Goal: Task Accomplishment & Management: Use online tool/utility

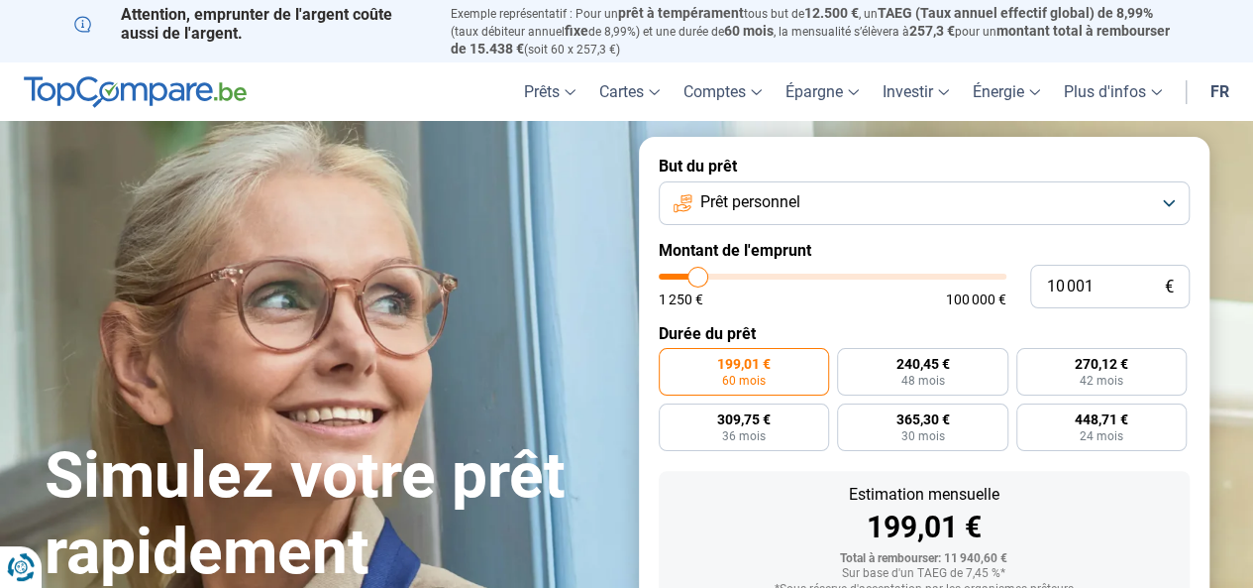
click at [1175, 201] on button "Prêt personnel" at bounding box center [924, 203] width 531 height 44
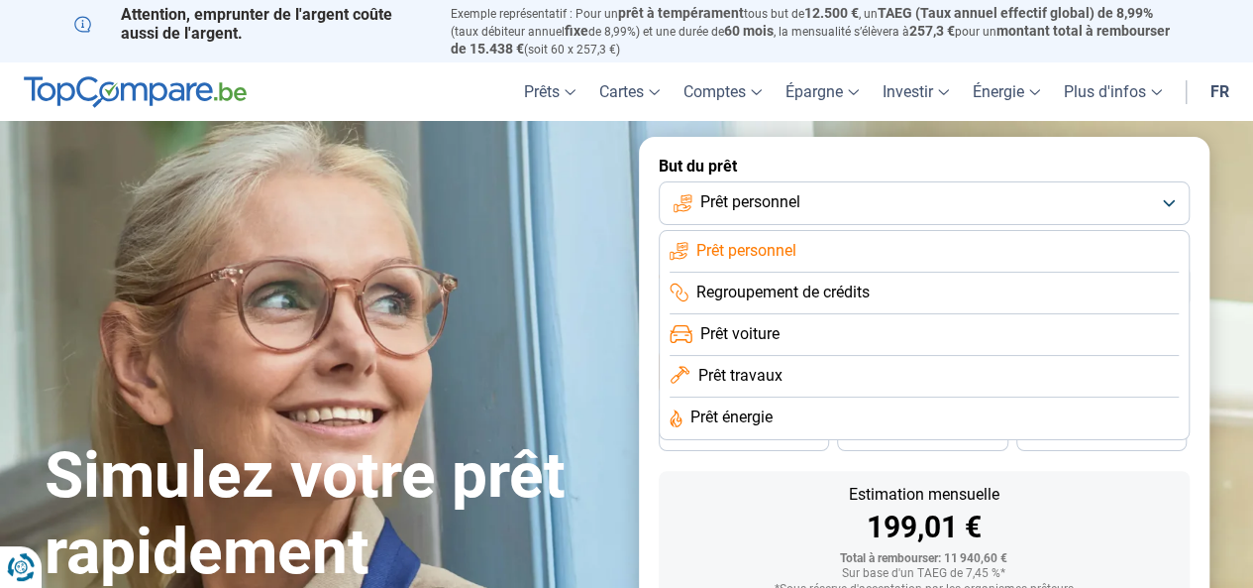
click at [1175, 201] on button "Prêt personnel" at bounding box center [924, 203] width 531 height 44
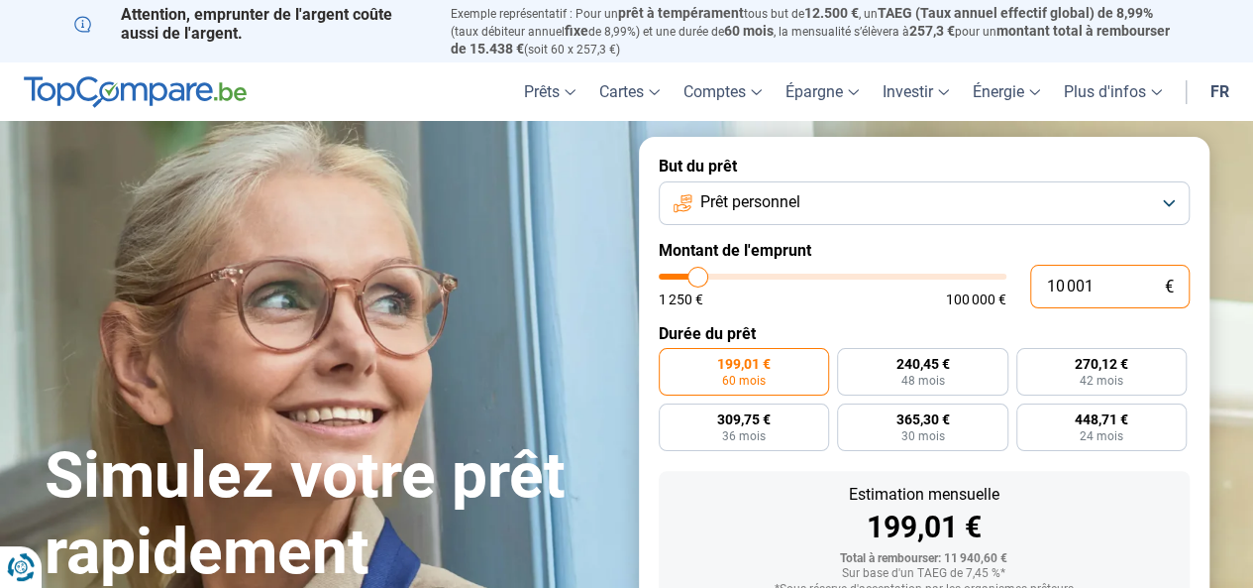
drag, startPoint x: 1096, startPoint y: 288, endPoint x: 1032, endPoint y: 292, distance: 63.5
click at [1032, 292] on input "10 001" at bounding box center [1110, 287] width 160 height 44
type input "610 001"
type input "100000"
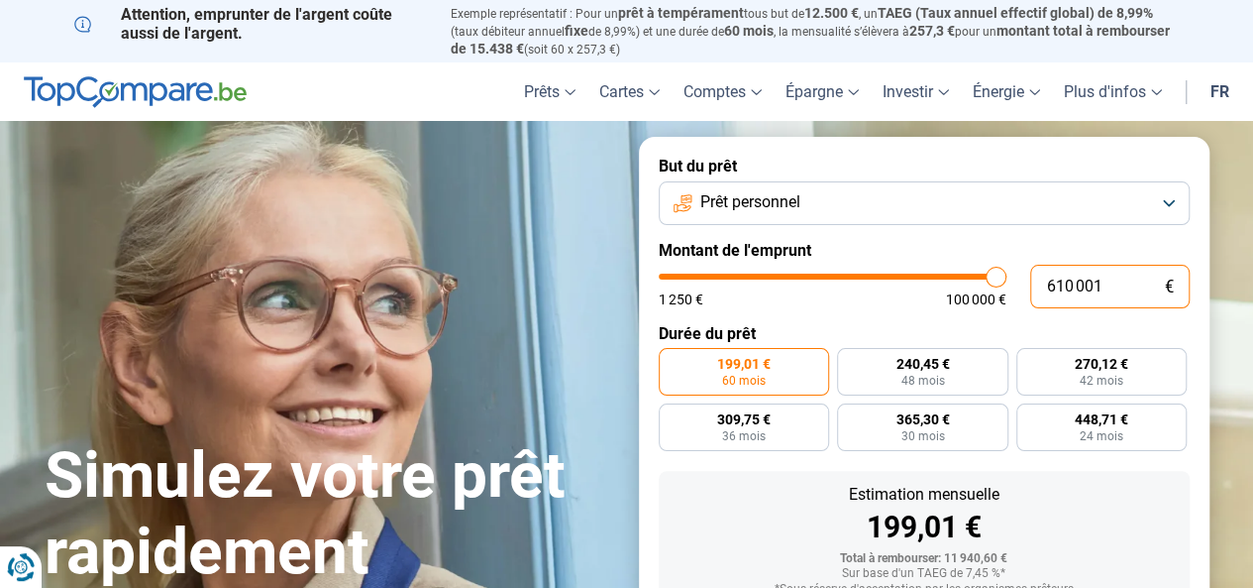
type input "100 000"
type input "100000"
radio input "false"
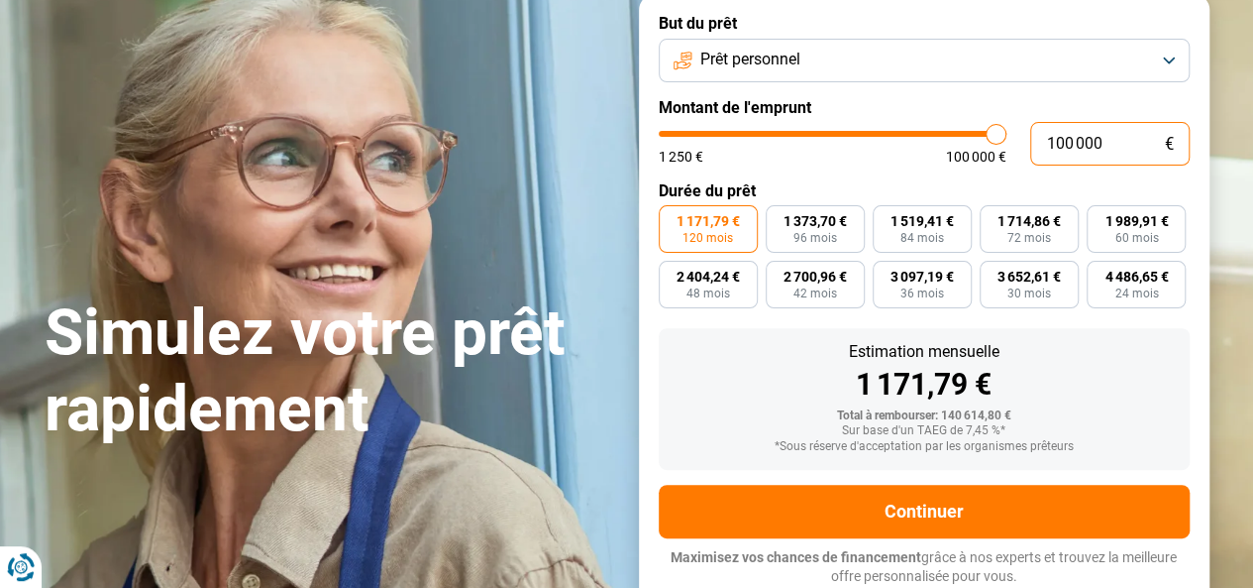
scroll to position [144, 0]
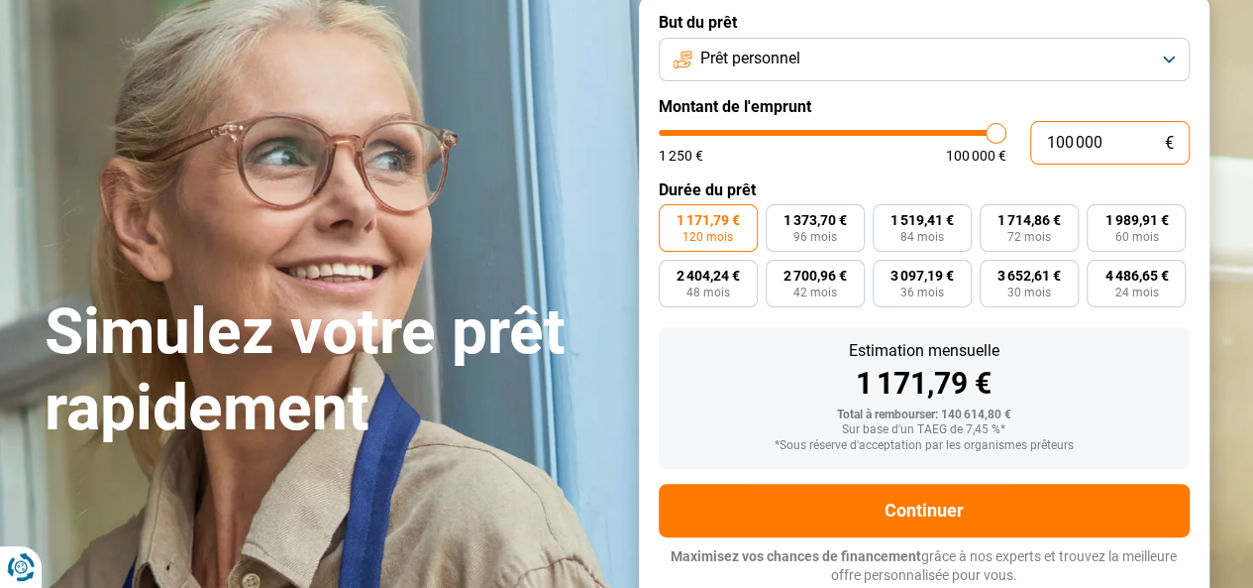
type input "10 000"
type input "10000"
type input "1 000"
type input "1250"
type input "100"
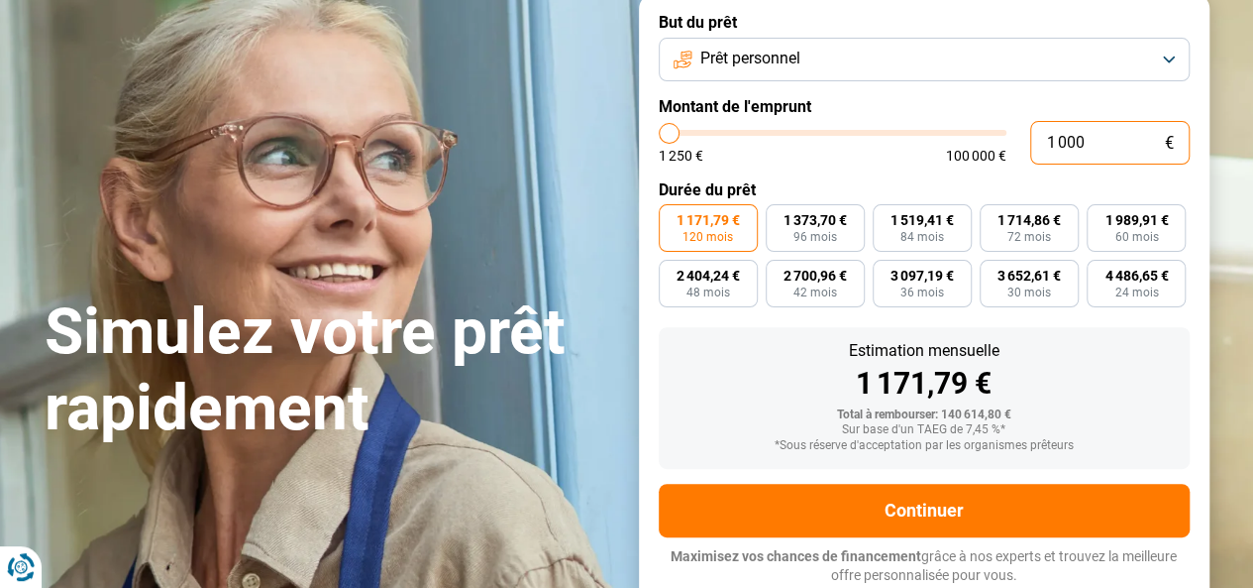
type input "1250"
type input "10"
type input "1250"
type input "1"
type input "1250"
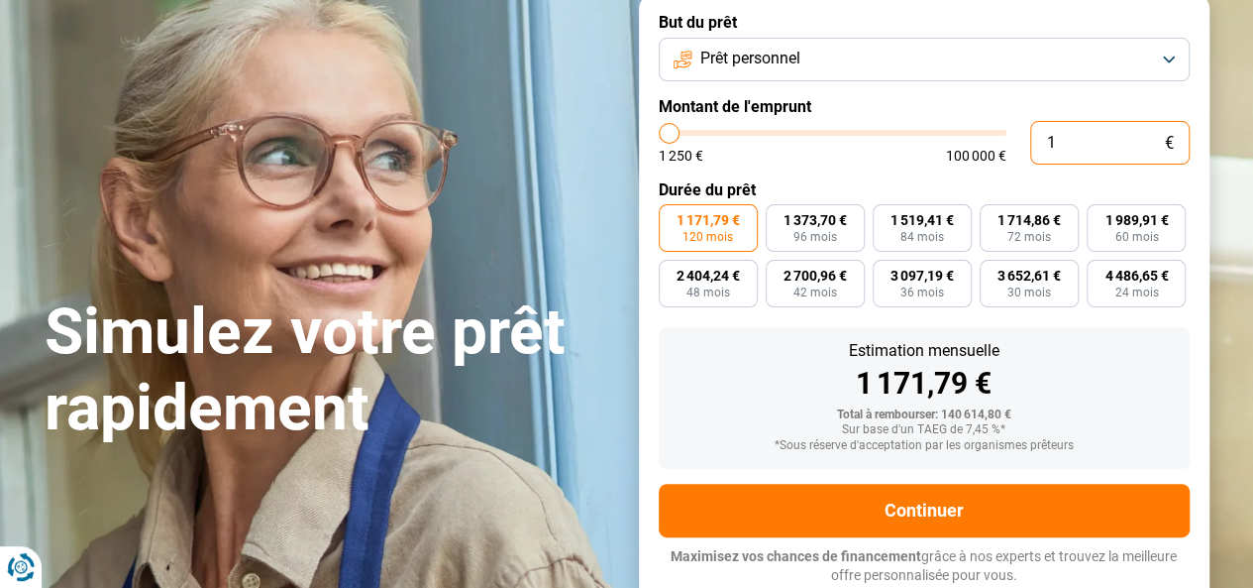
type input "0"
type input "1250"
type input "6"
type input "1250"
type input "60"
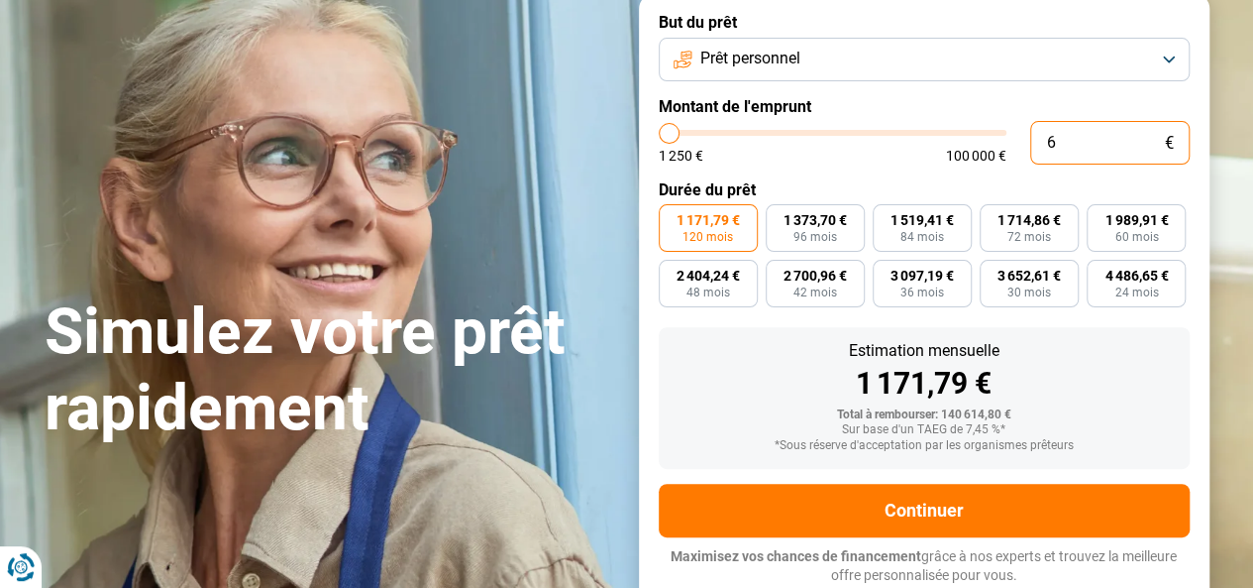
type input "1250"
type input "600"
type input "1250"
type input "6 000"
type input "6000"
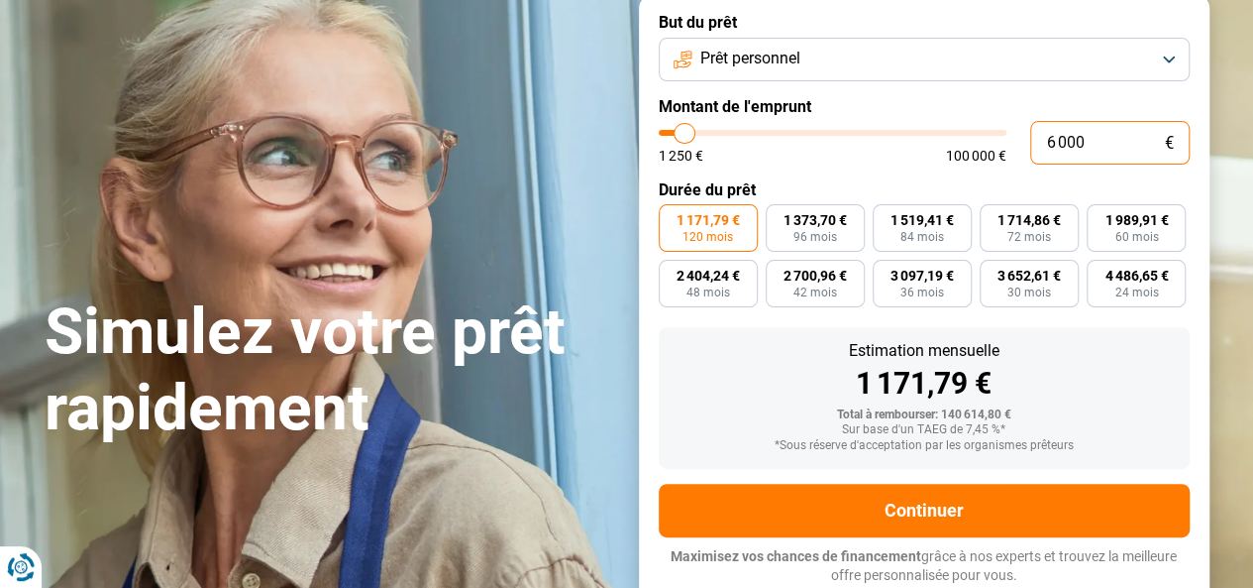
radio input "true"
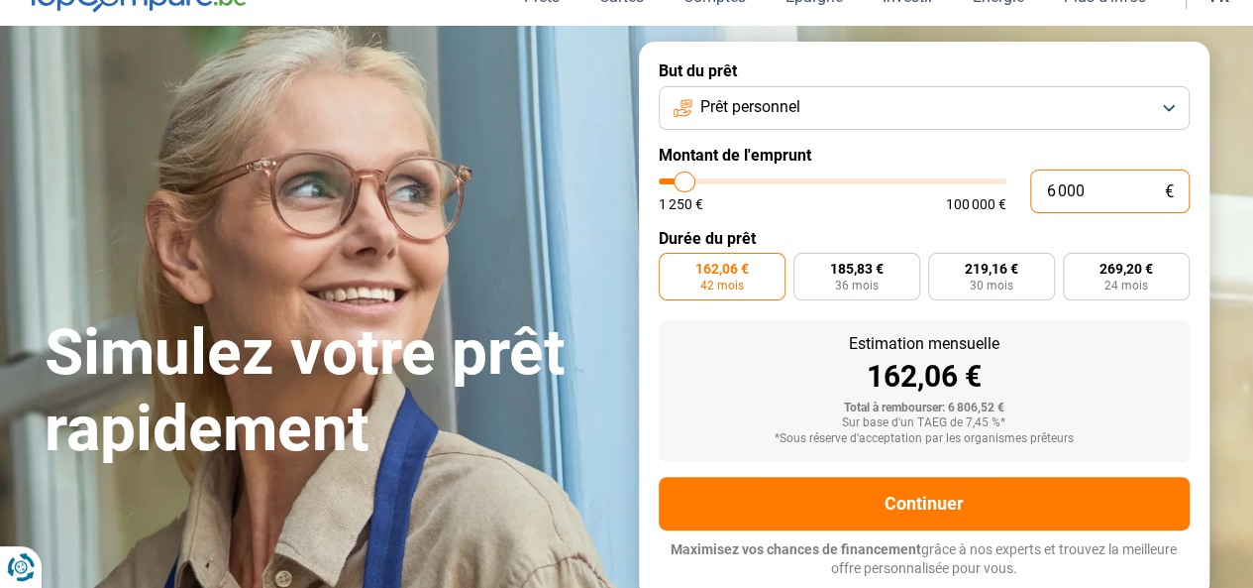
scroll to position [88, 0]
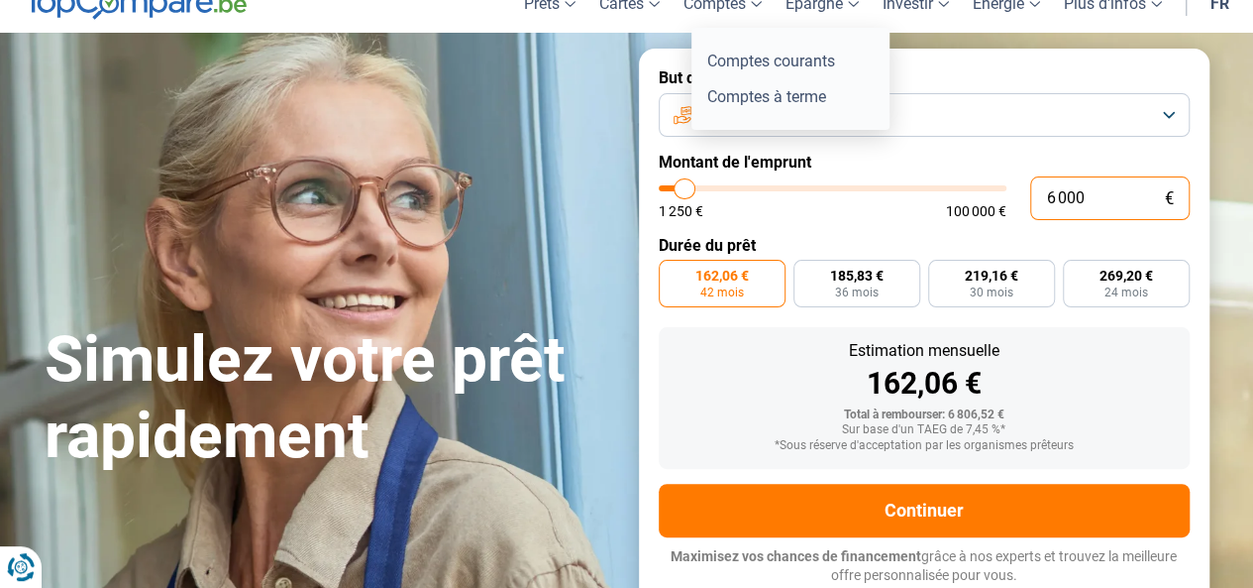
type input "6 000"
